Goal: Task Accomplishment & Management: Manage account settings

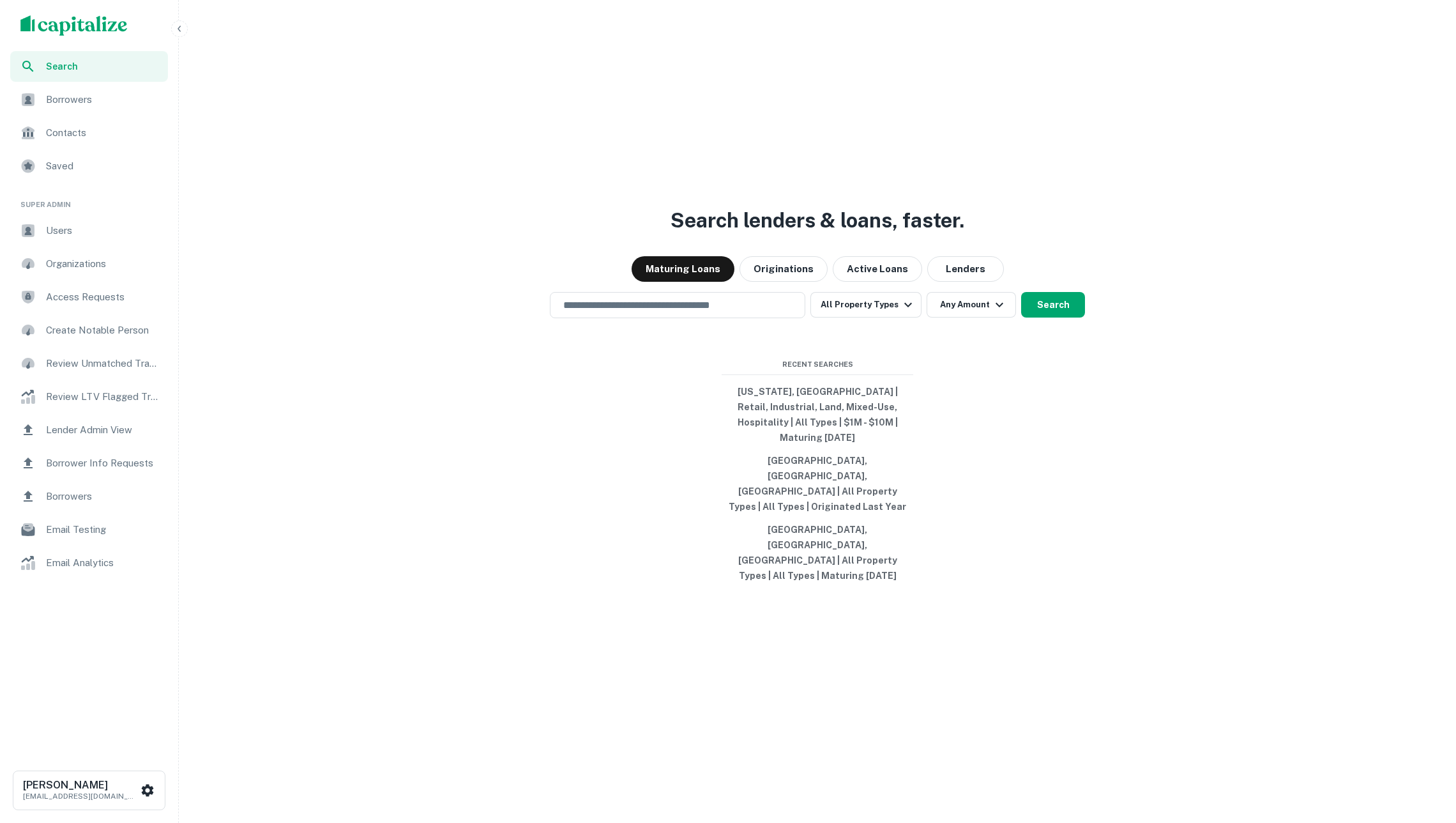
click at [108, 99] on span "Borrowers" at bounding box center [104, 100] width 115 height 16
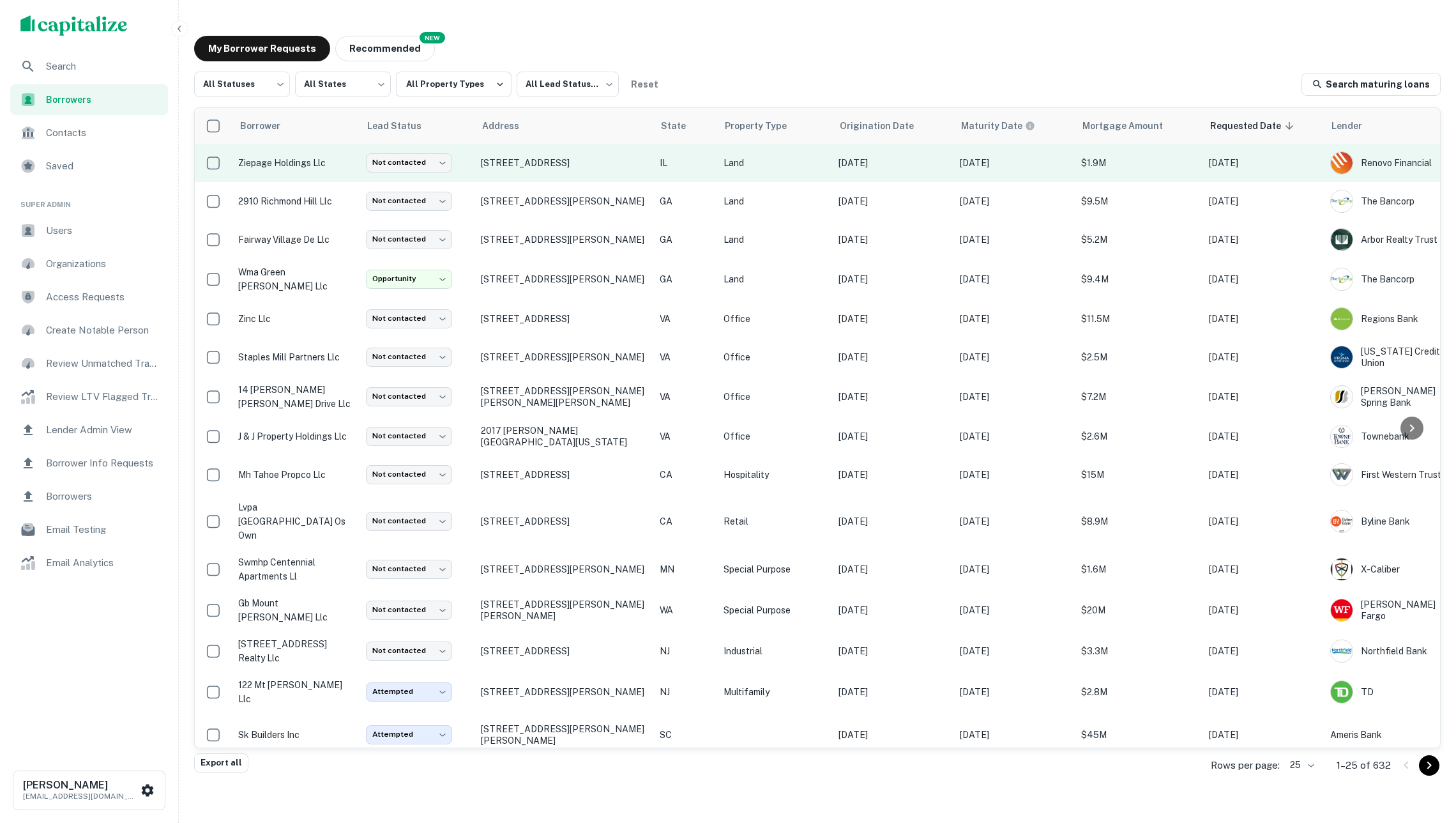
click at [348, 170] on td "ziepage holdings llc" at bounding box center [295, 162] width 127 height 39
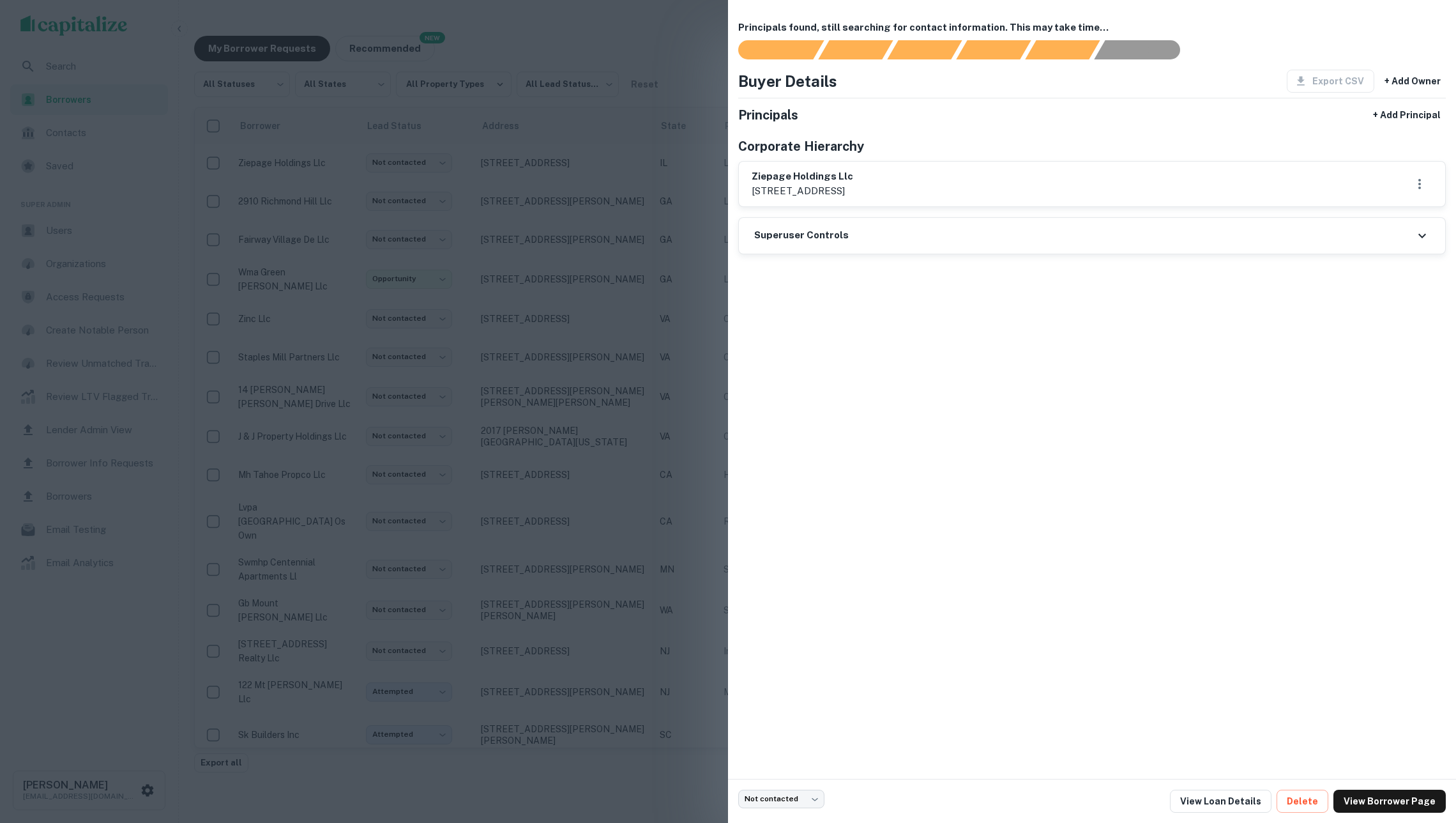
click at [635, 43] on div at bounding box center [728, 411] width 1456 height 823
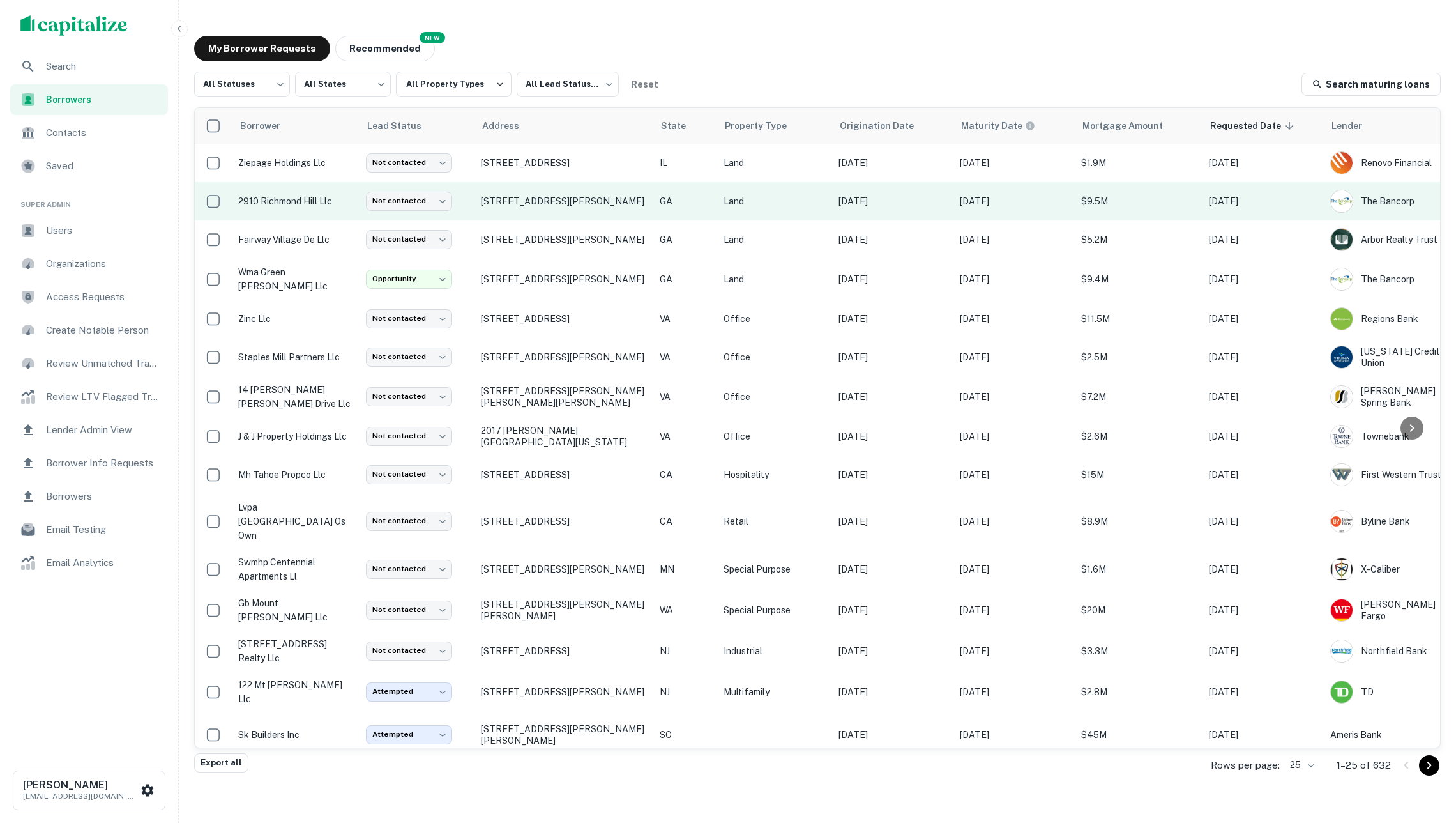
click at [330, 207] on p "2910 richmond hill llc" at bounding box center [295, 202] width 115 height 14
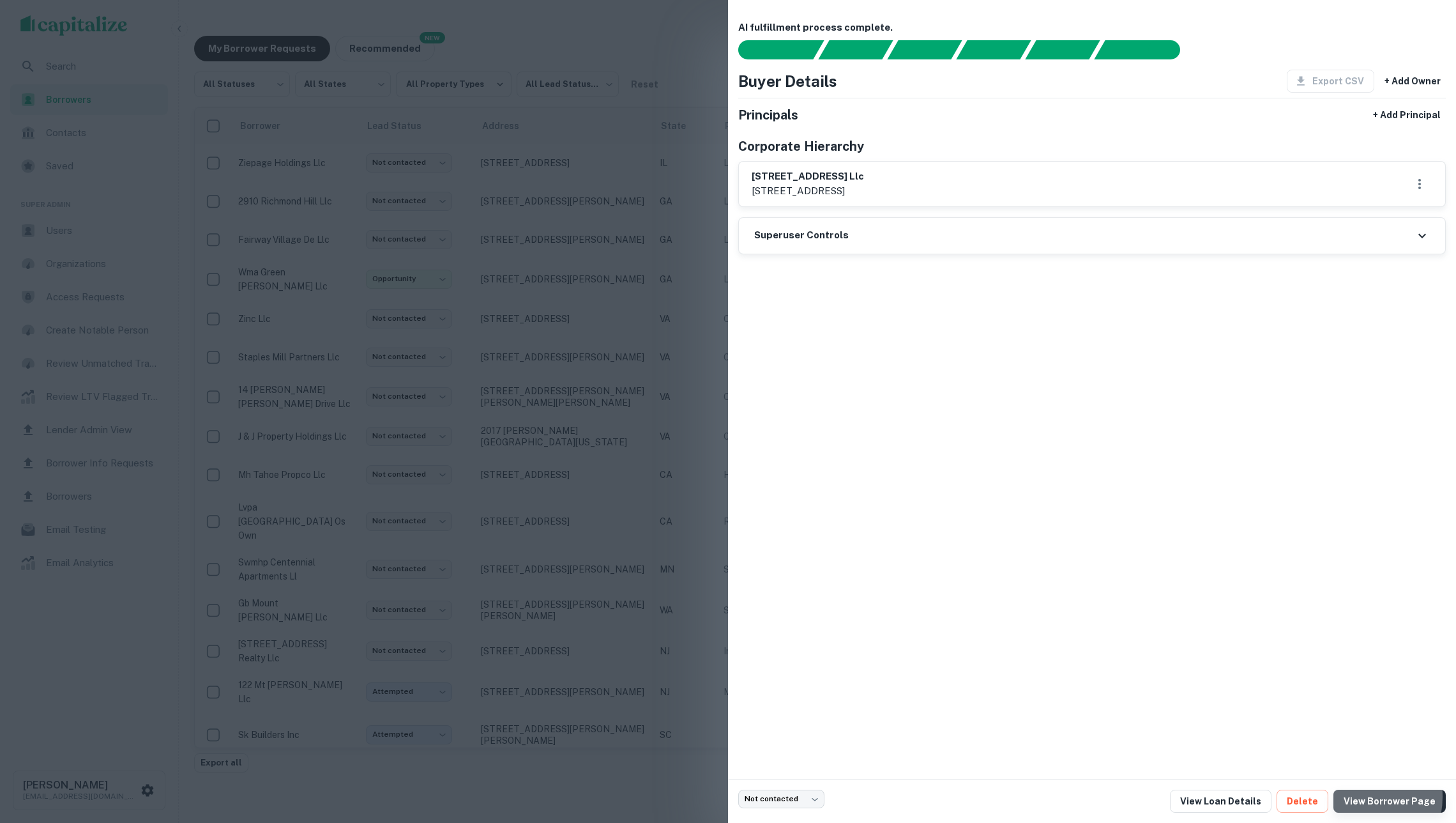
click at [1360, 797] on link "View Borrower Page" at bounding box center [1390, 800] width 113 height 23
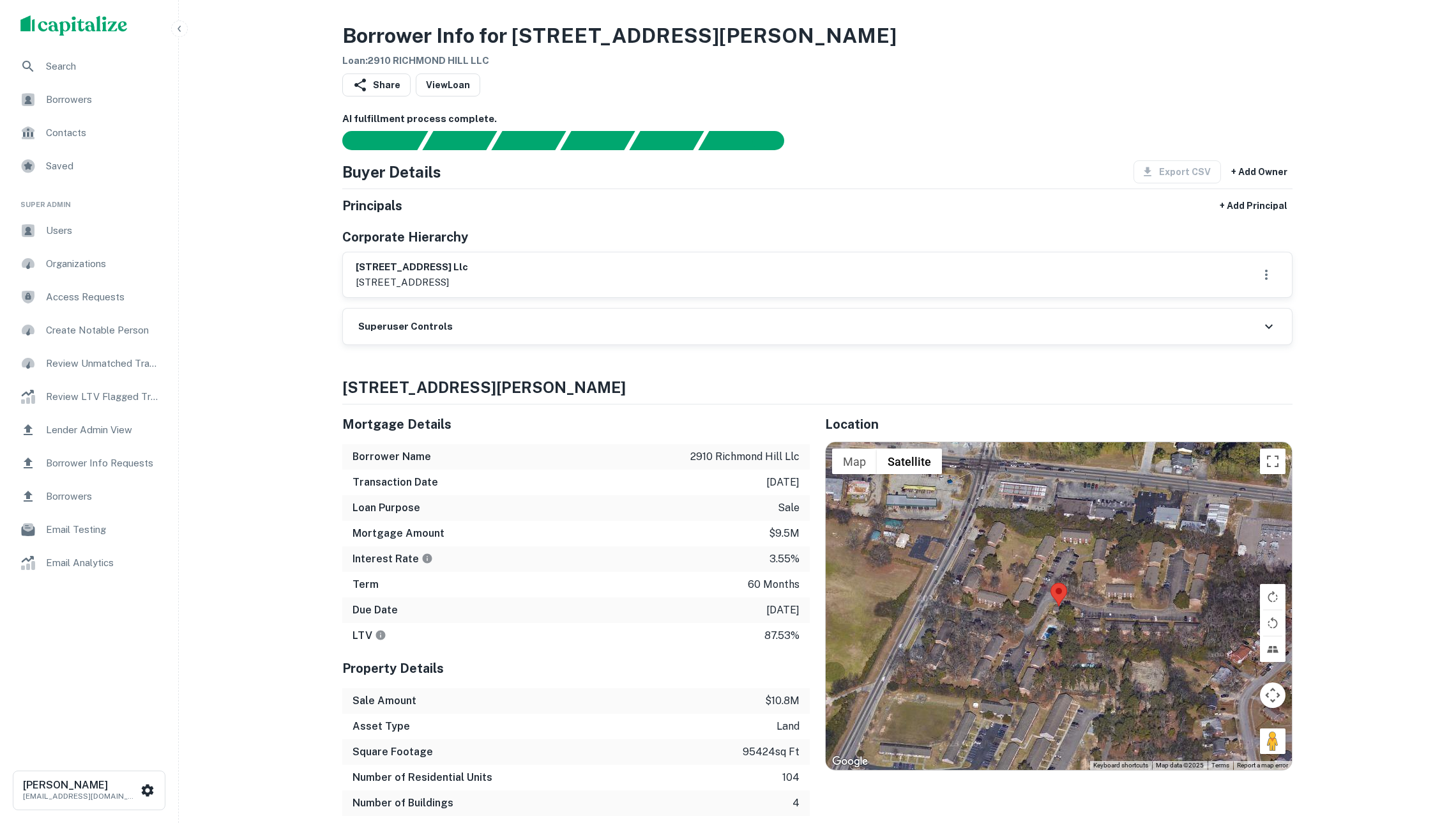
click at [819, 102] on div "Share View Loan" at bounding box center [818, 87] width 950 height 28
click at [1039, 80] on div "Share View Loan" at bounding box center [818, 87] width 950 height 28
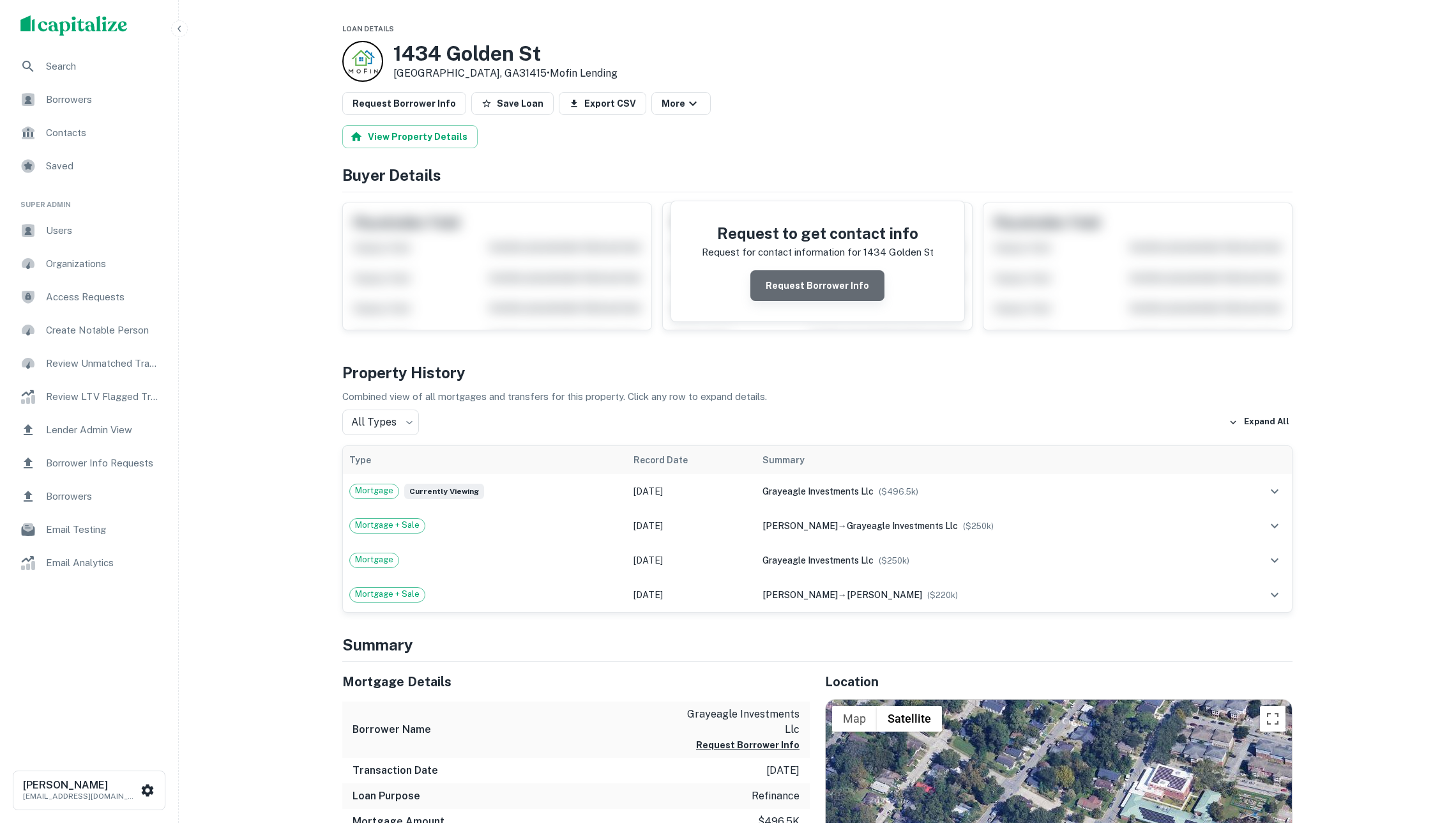
click at [841, 297] on button "Request Borrower Info" at bounding box center [818, 285] width 134 height 31
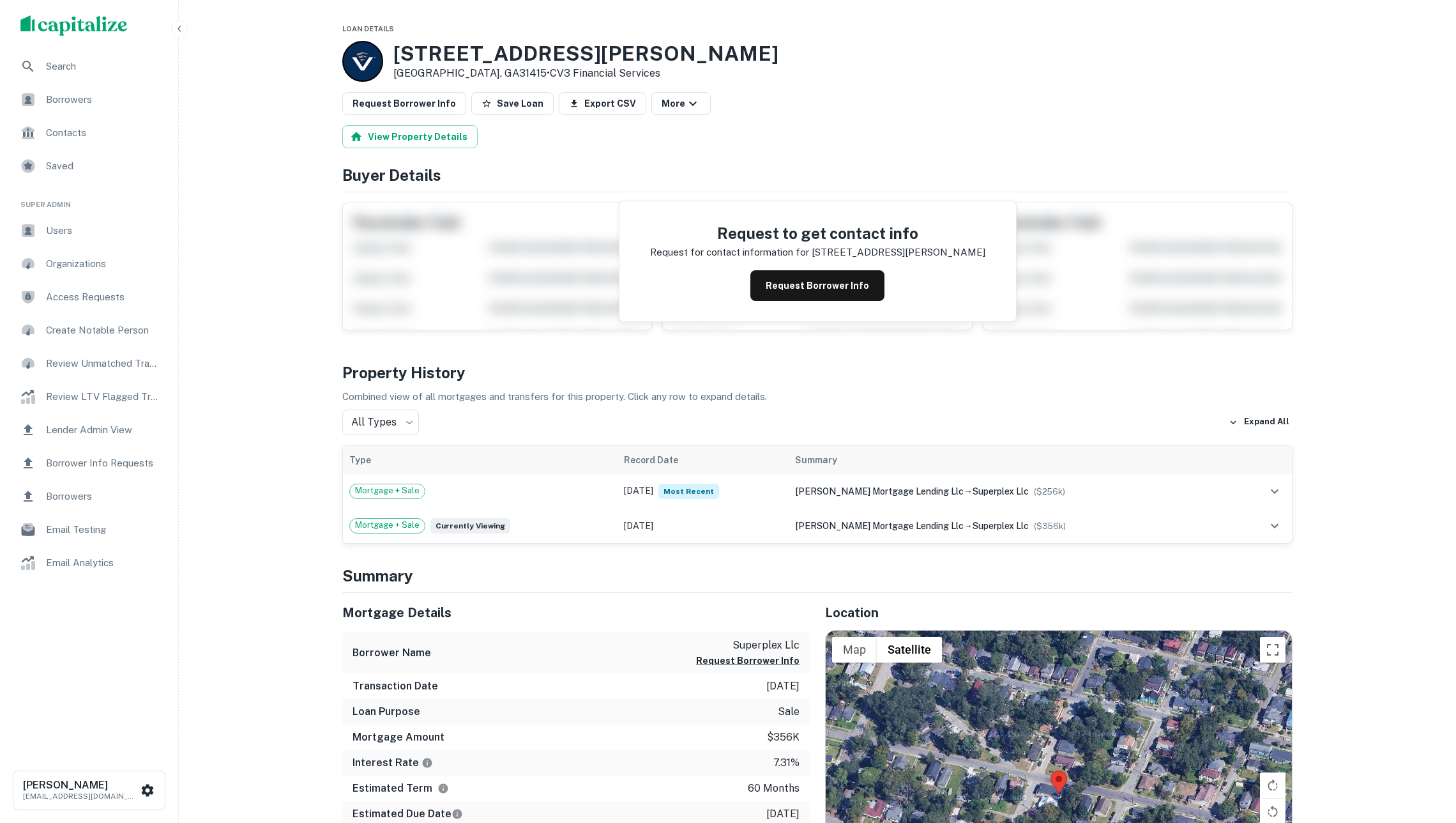
click at [823, 278] on div "Request to get contact info Request for contact information for 2402 bulloch st…" at bounding box center [817, 262] width 396 height 121
click at [818, 295] on button "Request Borrower Info" at bounding box center [818, 285] width 134 height 31
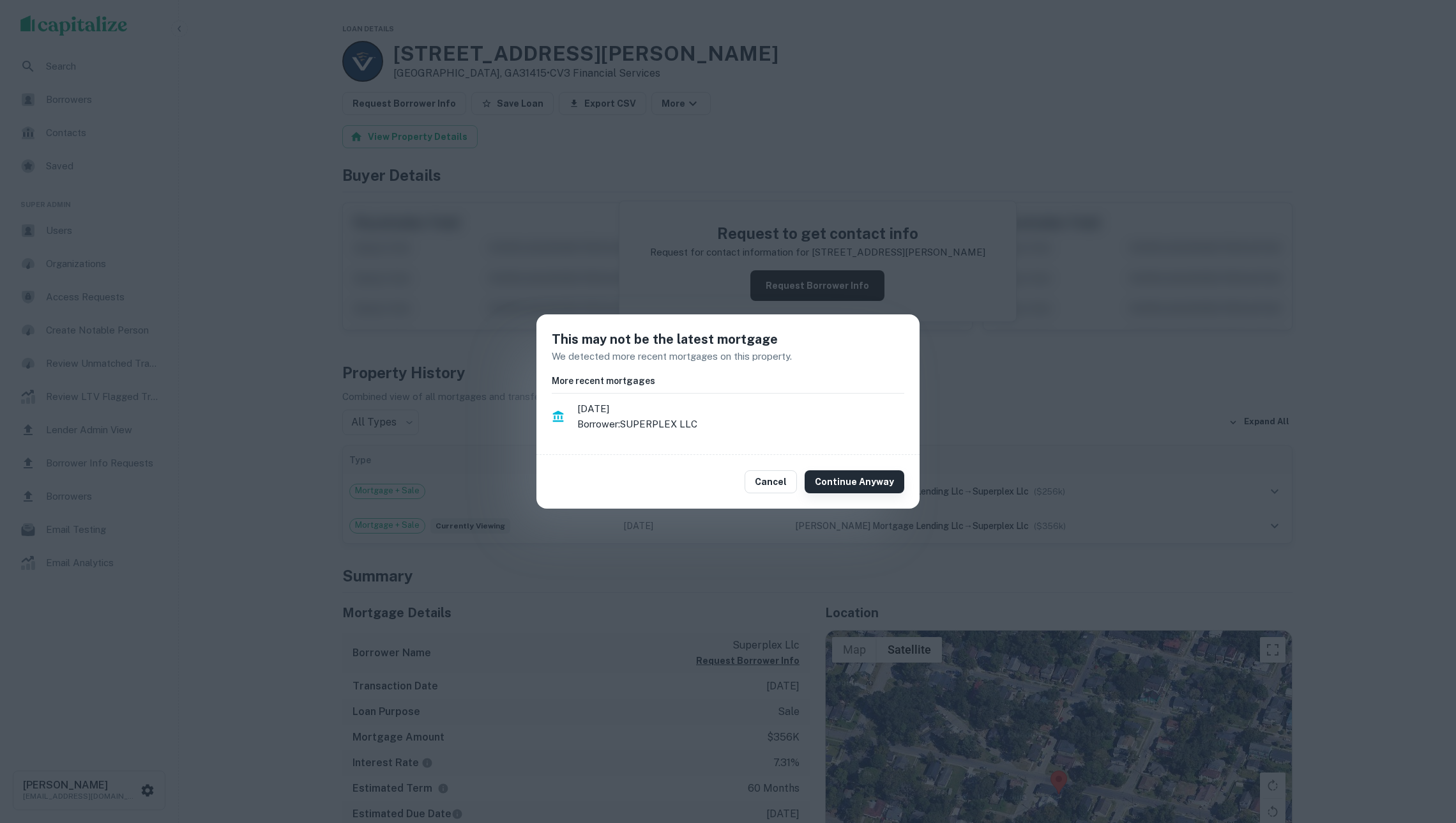
click at [862, 483] on button "Continue Anyway" at bounding box center [854, 481] width 100 height 23
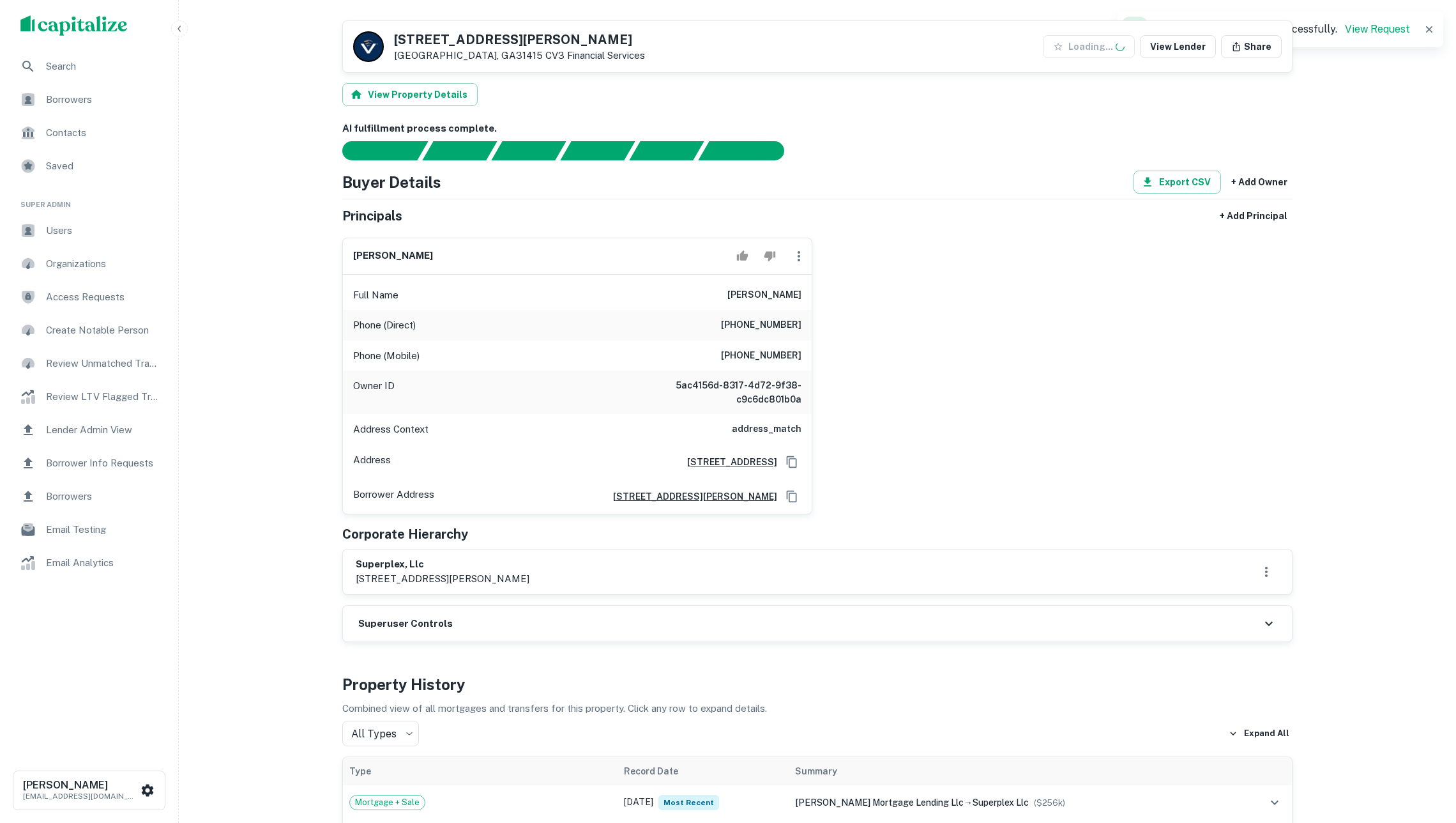
scroll to position [627, 0]
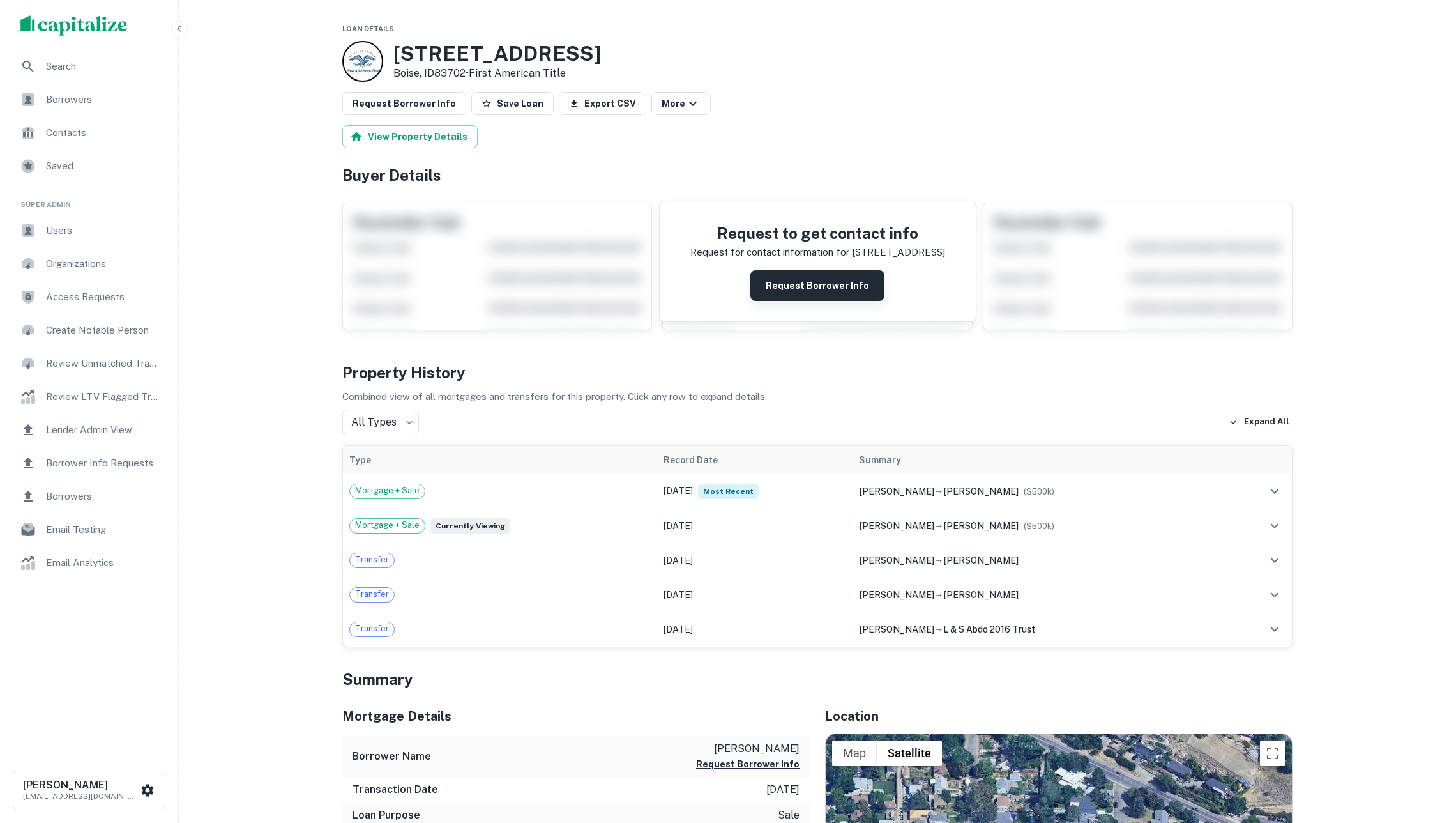
click at [836, 283] on button "Request Borrower Info" at bounding box center [818, 285] width 134 height 31
click at [846, 288] on button "Request Borrower Info" at bounding box center [818, 285] width 134 height 31
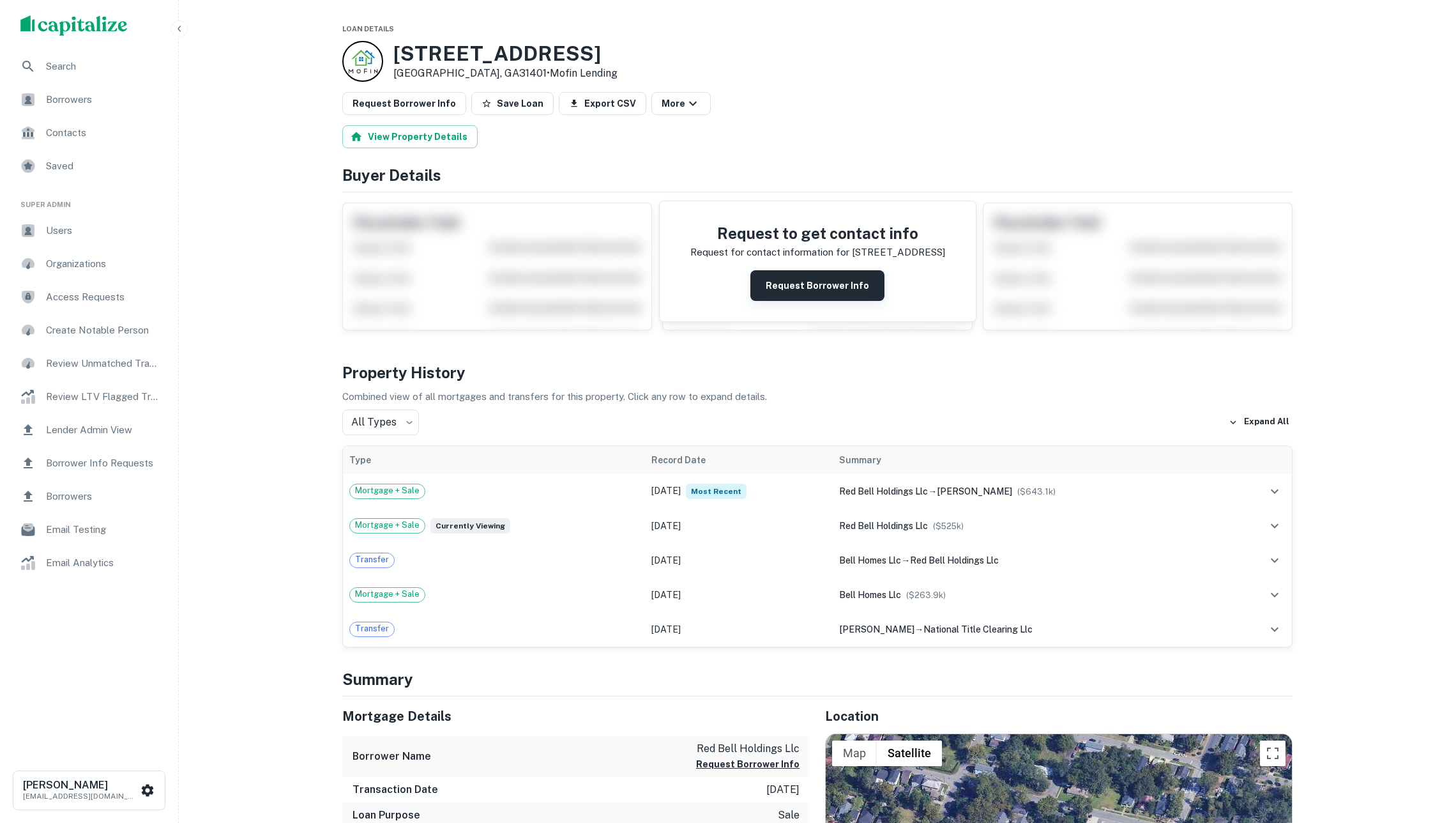
click at [836, 287] on button "Request Borrower Info" at bounding box center [818, 285] width 134 height 31
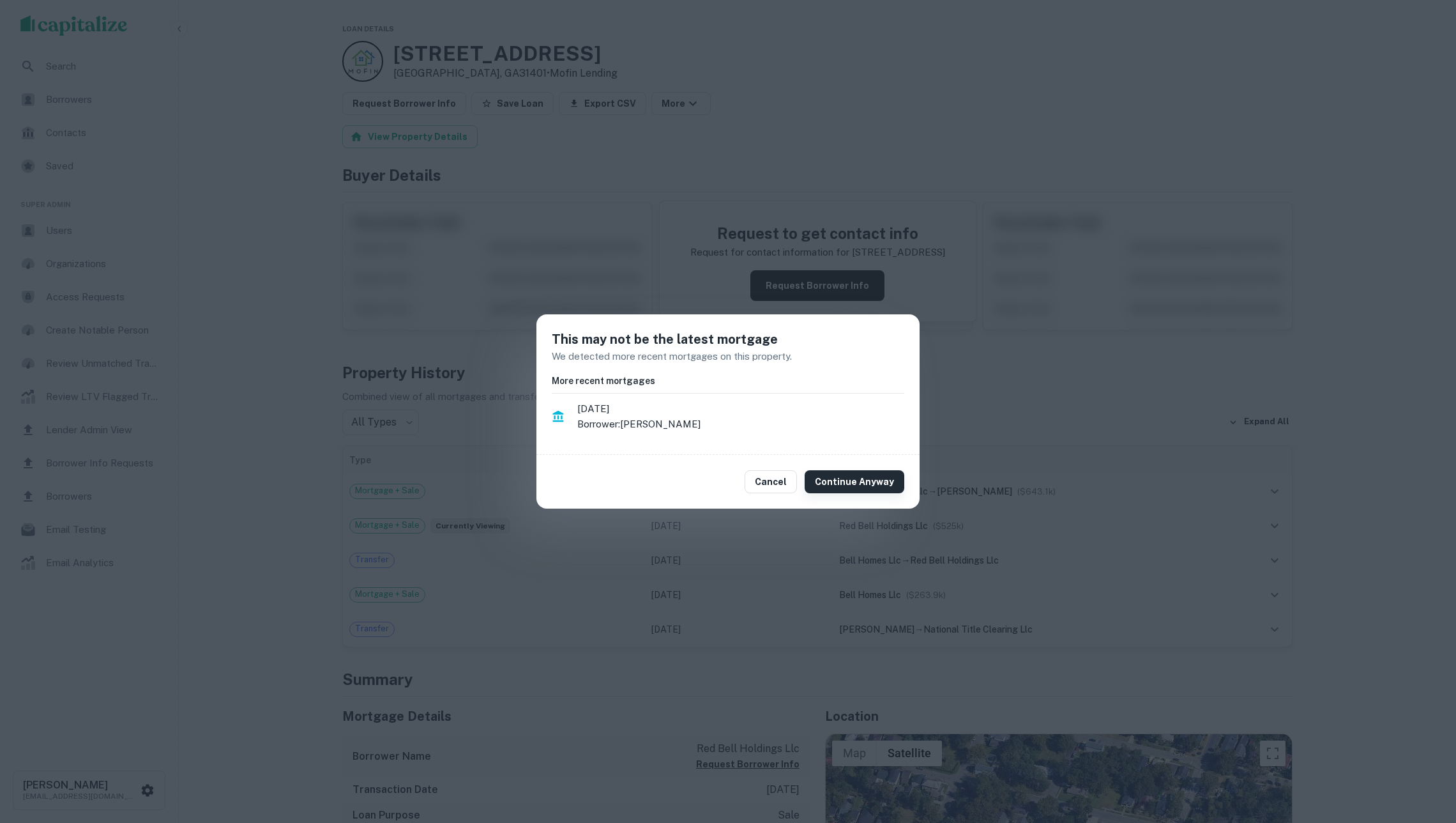
click at [836, 479] on button "Continue Anyway" at bounding box center [854, 481] width 100 height 23
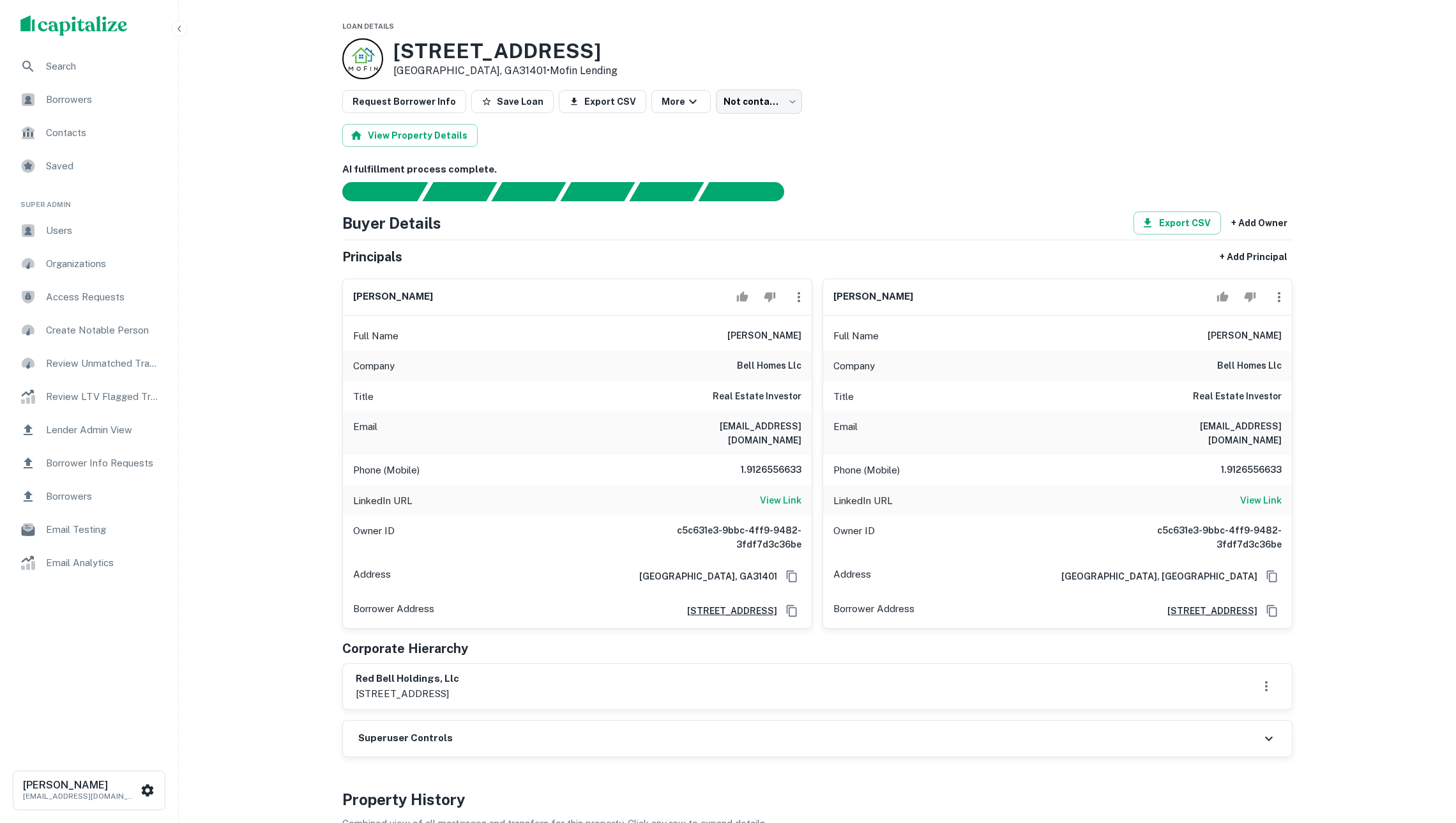
scroll to position [3, 0]
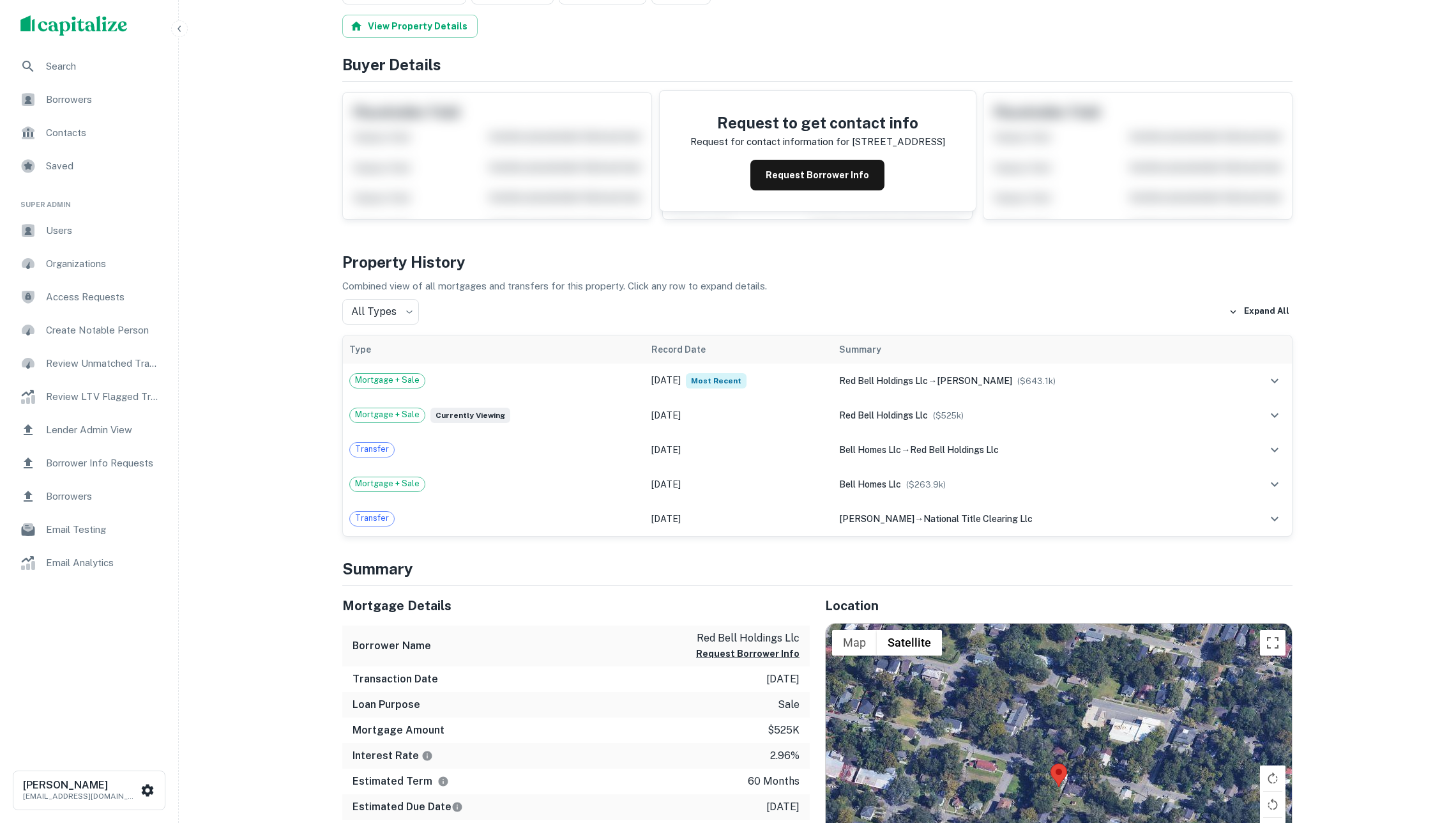
scroll to position [117, 0]
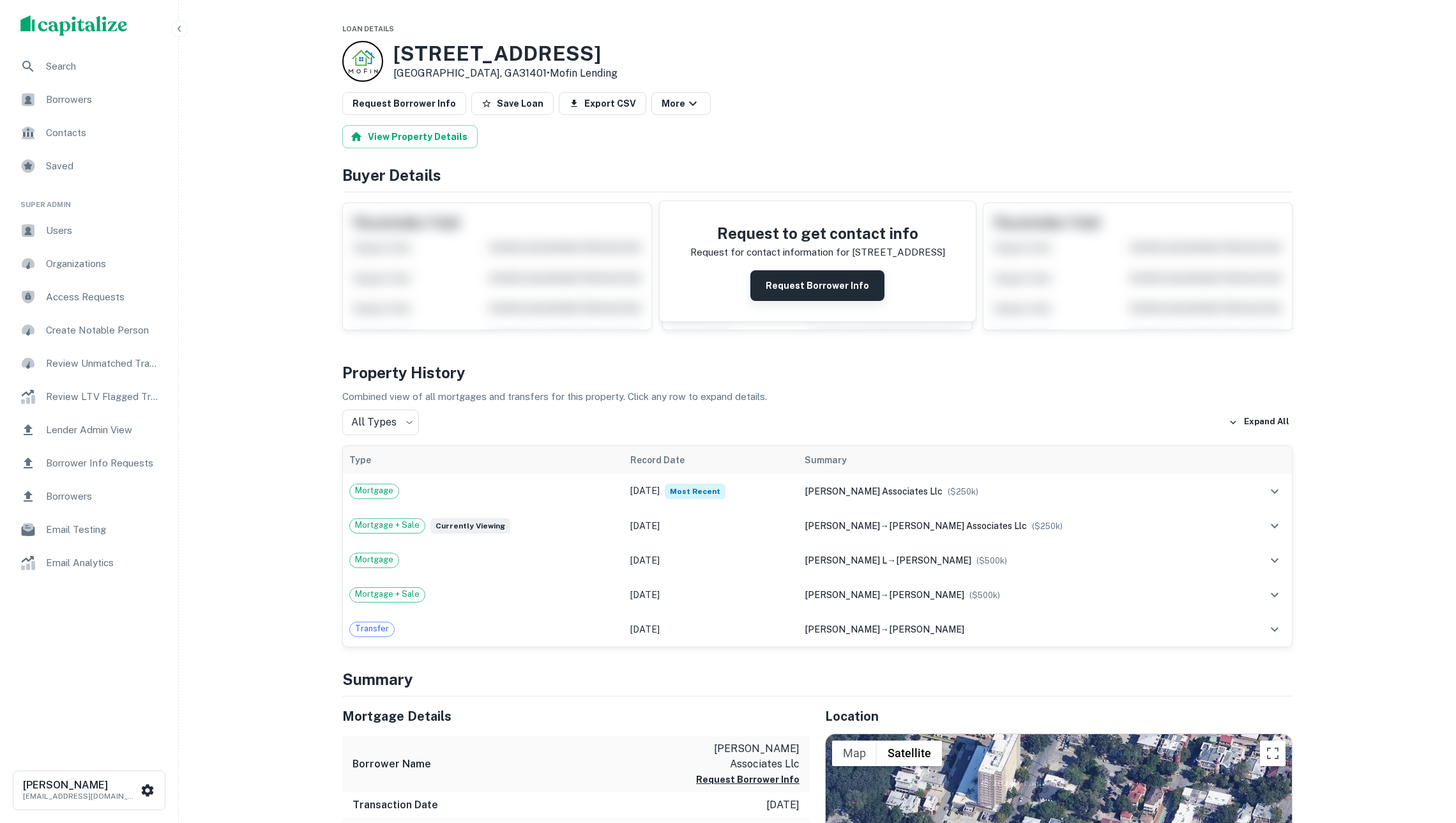
click at [846, 296] on button "Request Borrower Info" at bounding box center [818, 285] width 134 height 31
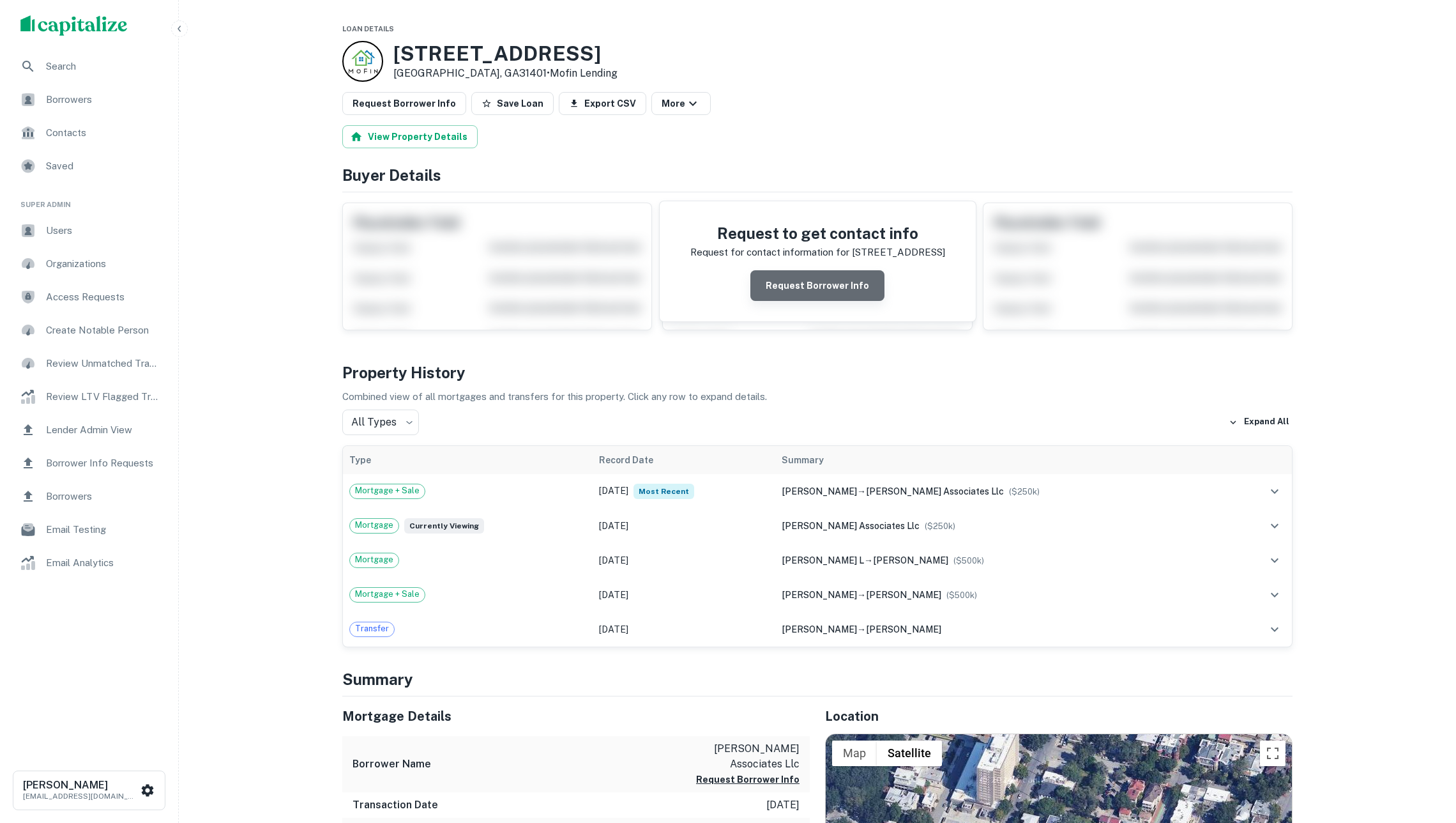
click at [834, 285] on button "Request Borrower Info" at bounding box center [818, 285] width 134 height 31
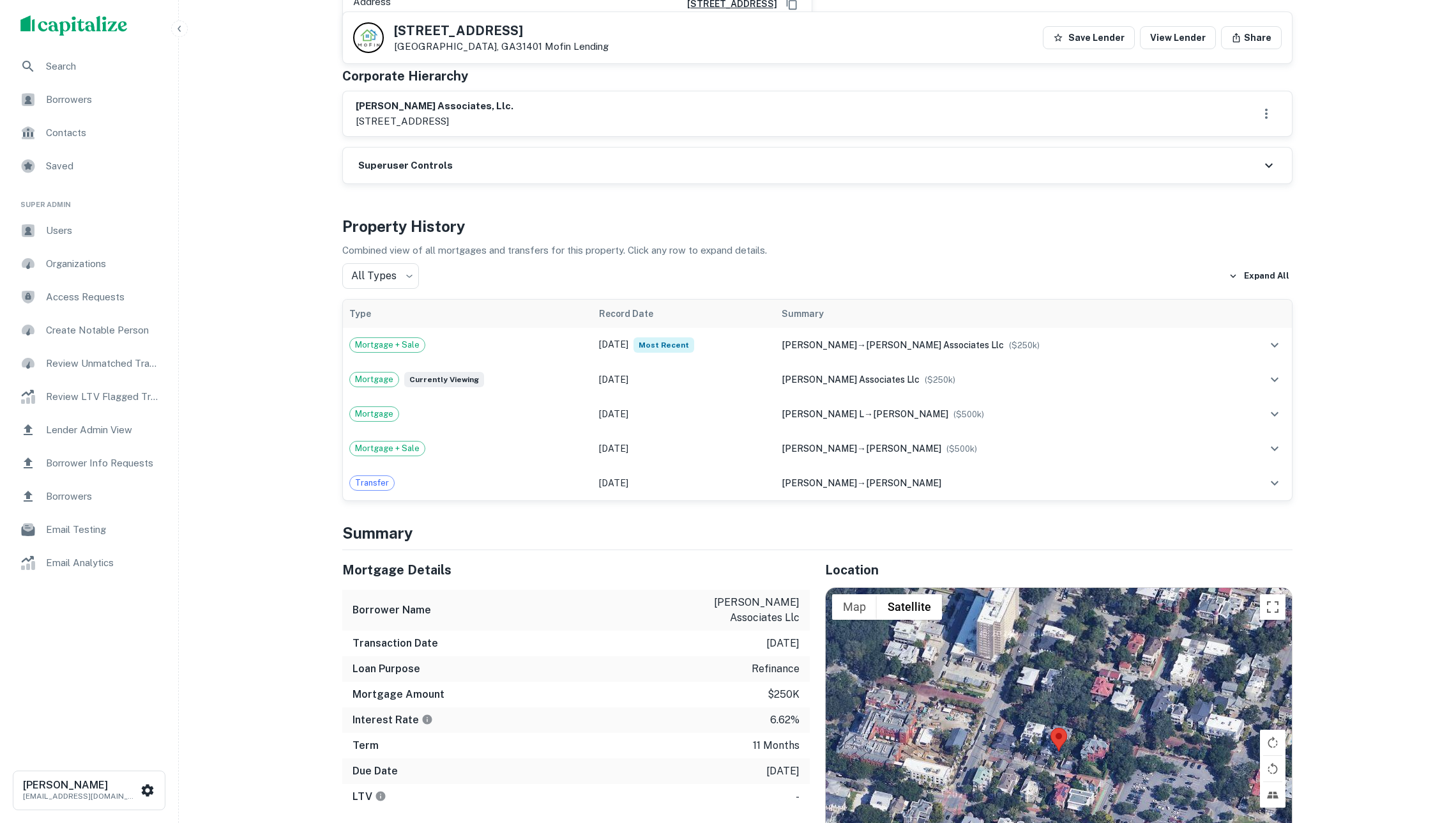
scroll to position [422, 0]
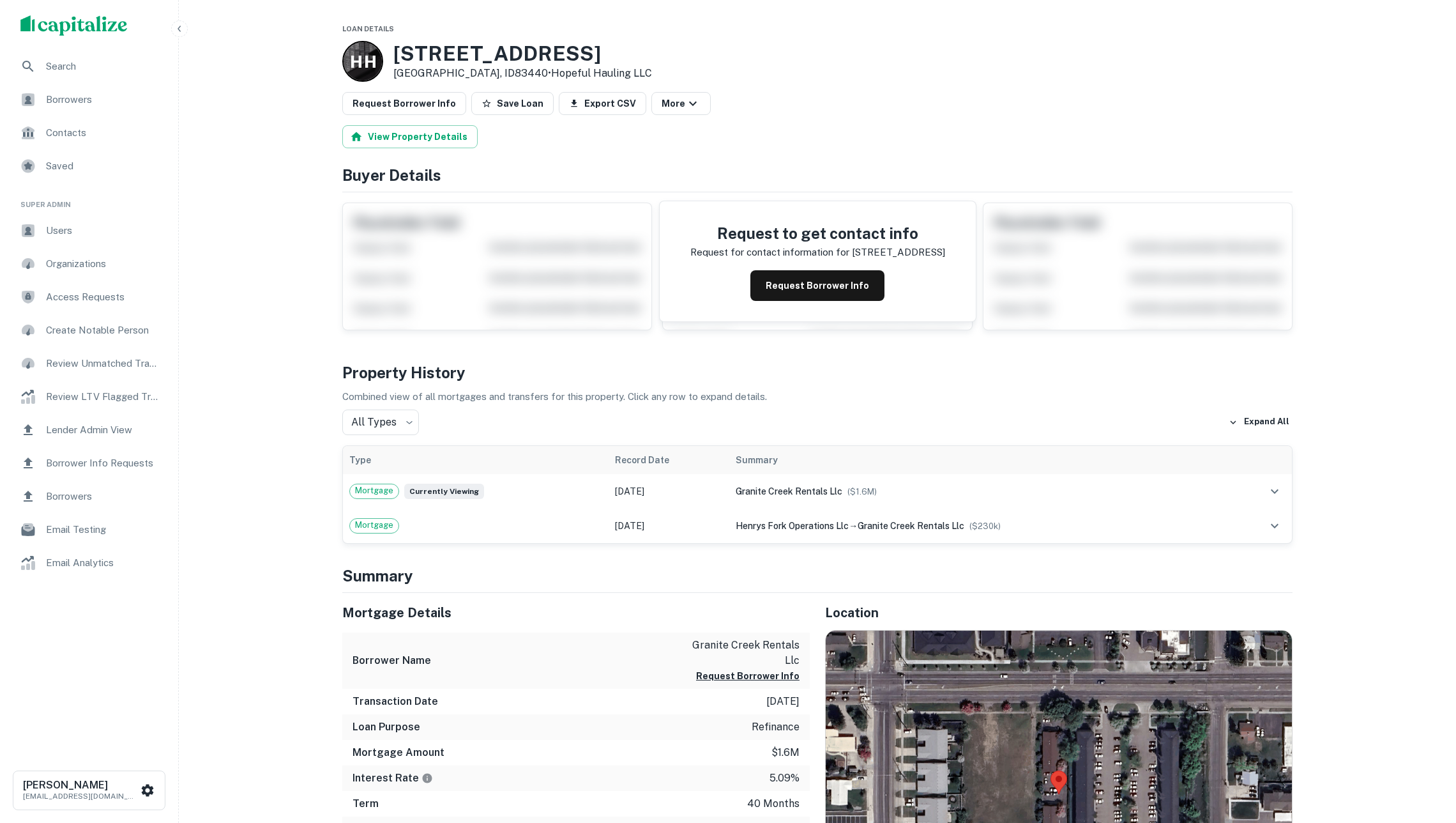
click at [830, 313] on div "Request to get contact info Request for contact information for 435 w main st R…" at bounding box center [818, 262] width 316 height 121
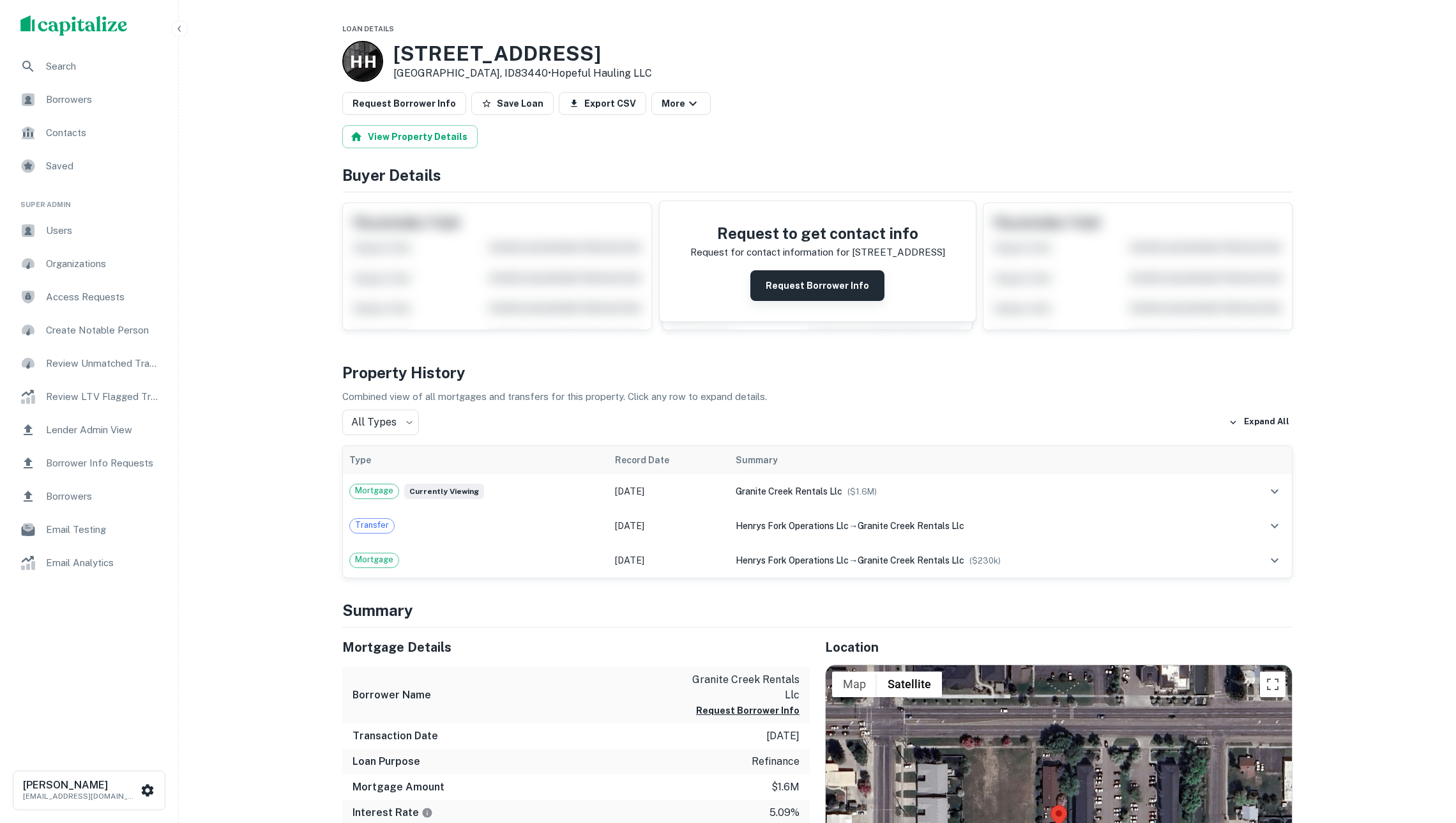
click at [821, 300] on button "Request Borrower Info" at bounding box center [818, 285] width 134 height 31
